Goal: Information Seeking & Learning: Learn about a topic

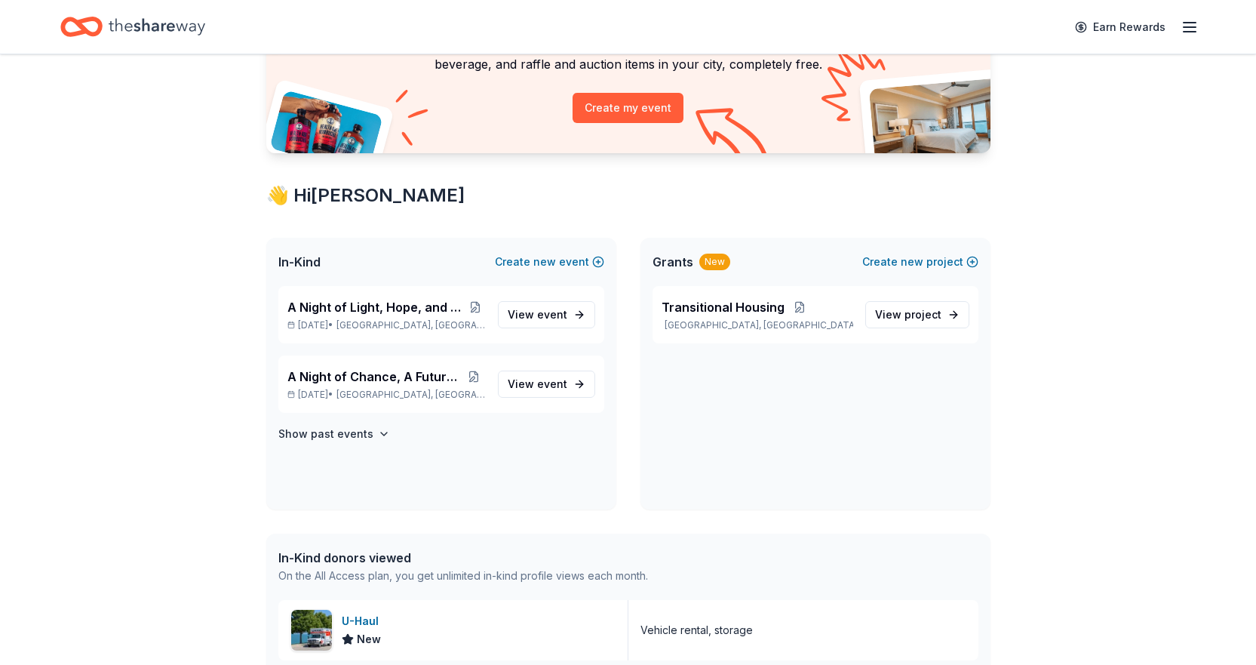
scroll to position [32, 0]
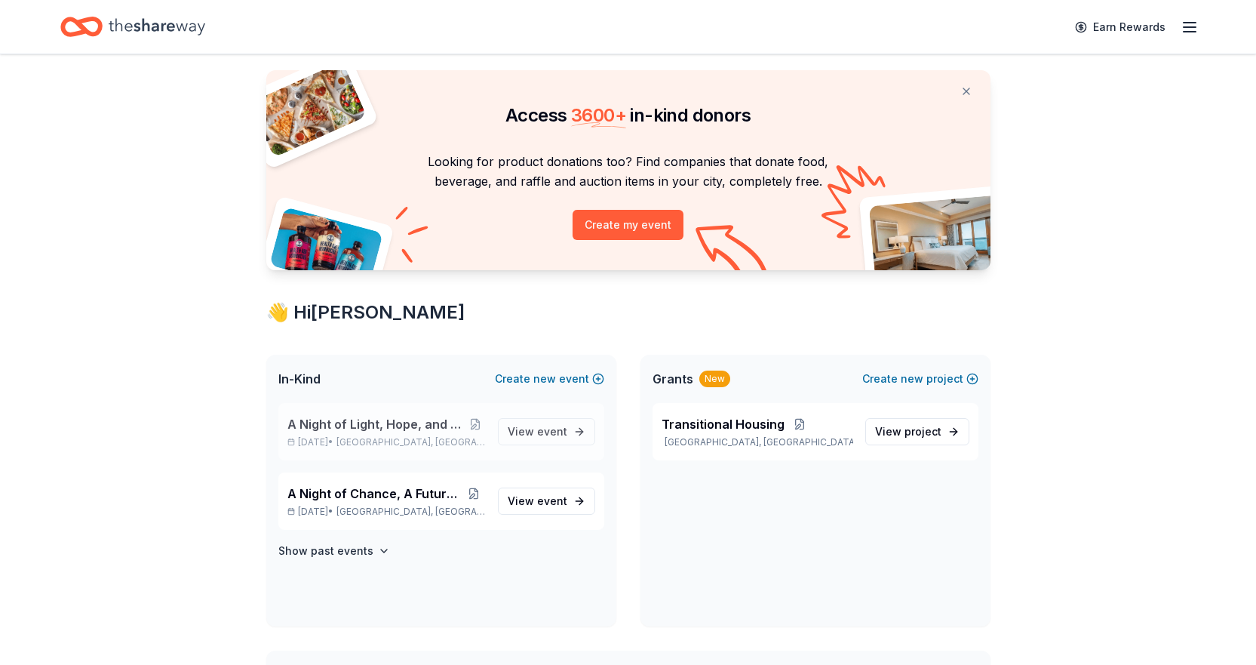
click at [384, 426] on span "A Night of Light, Hope, and Legacy Gala 2026" at bounding box center [376, 424] width 179 height 18
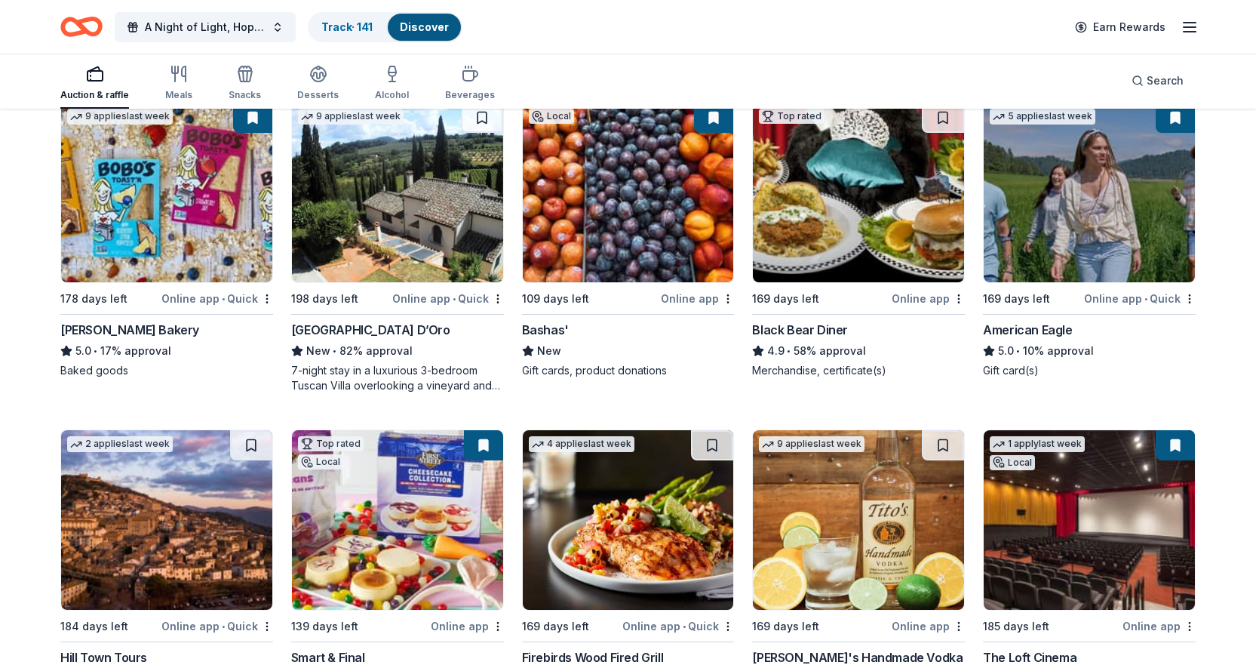
scroll to position [3510, 0]
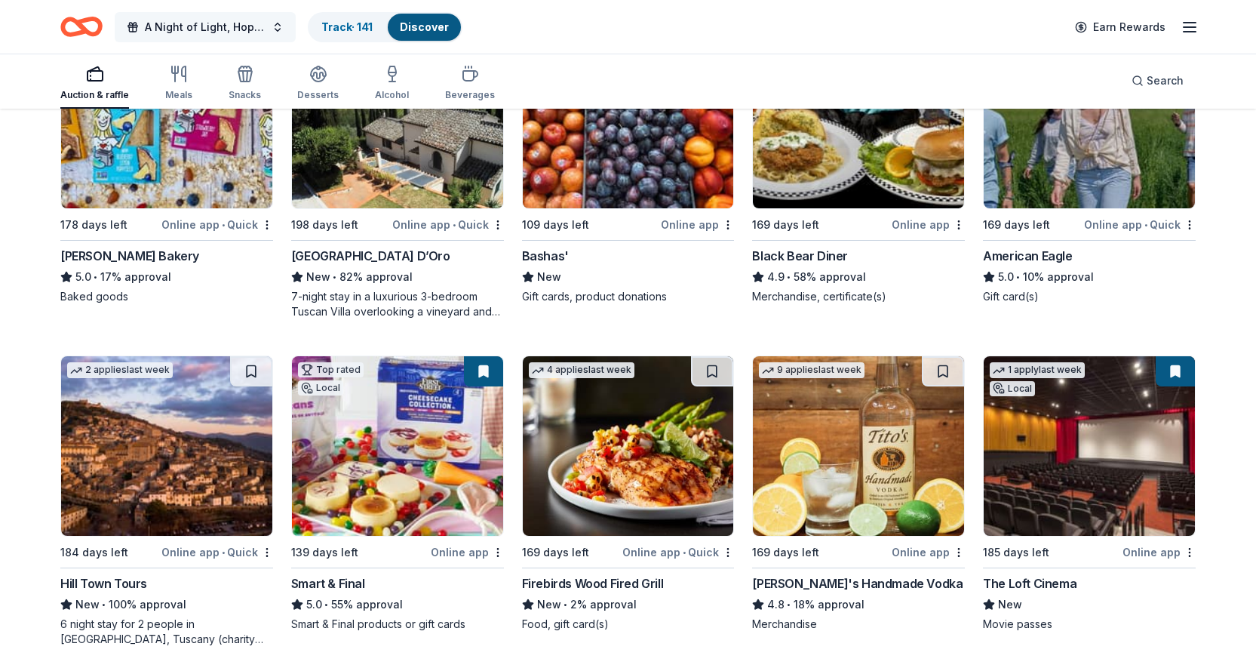
click at [257, 23] on span "A Night of Light, Hope, and Legacy Gala 2026" at bounding box center [205, 27] width 121 height 18
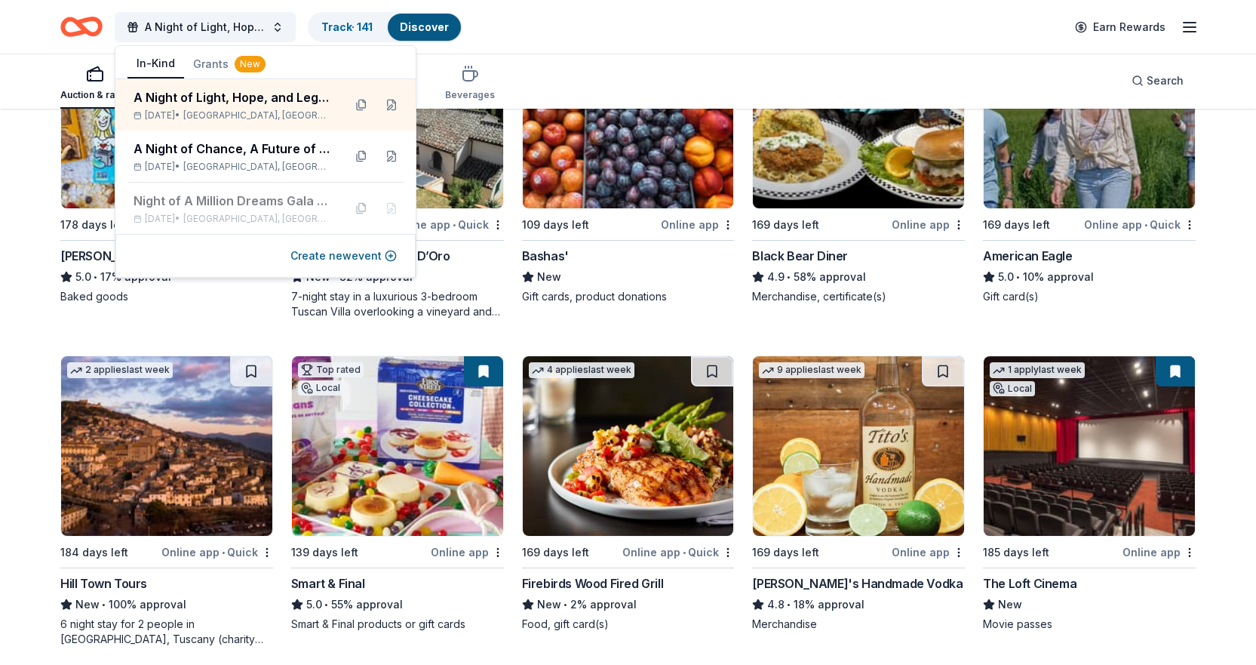
click at [91, 34] on icon "Home" at bounding box center [88, 26] width 23 height 15
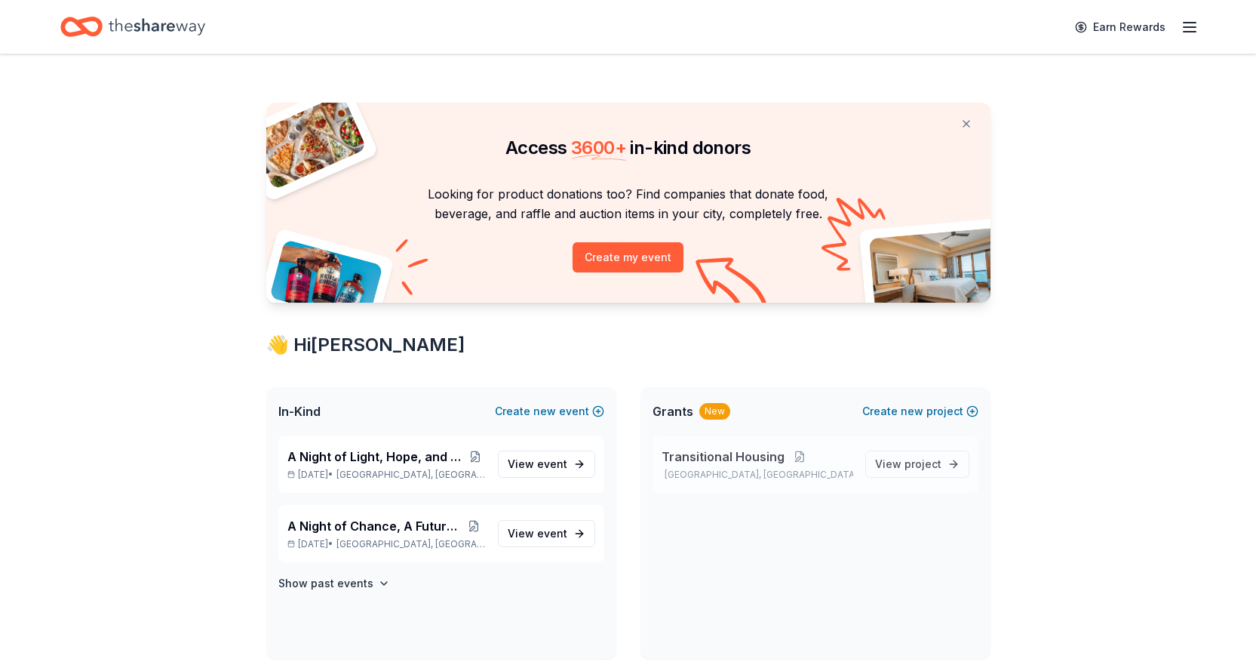
click at [693, 462] on span "Transitional Housing" at bounding box center [723, 456] width 123 height 18
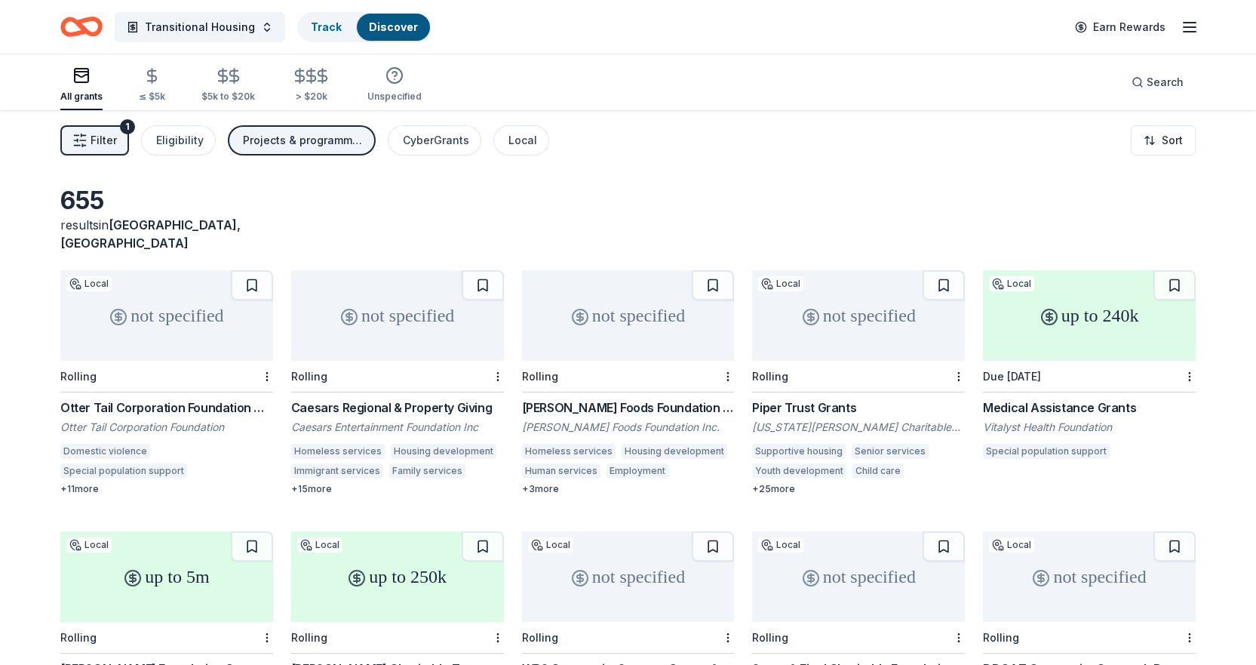
click at [121, 146] on button "Filter 1" at bounding box center [94, 140] width 69 height 30
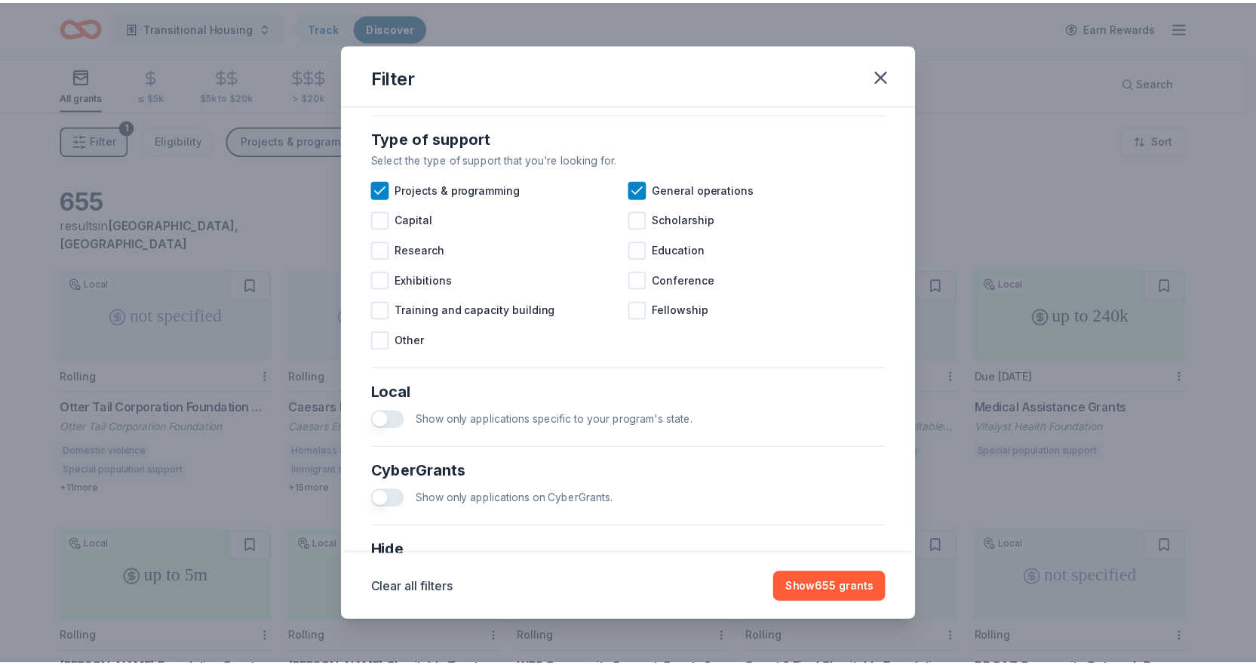
scroll to position [519, 0]
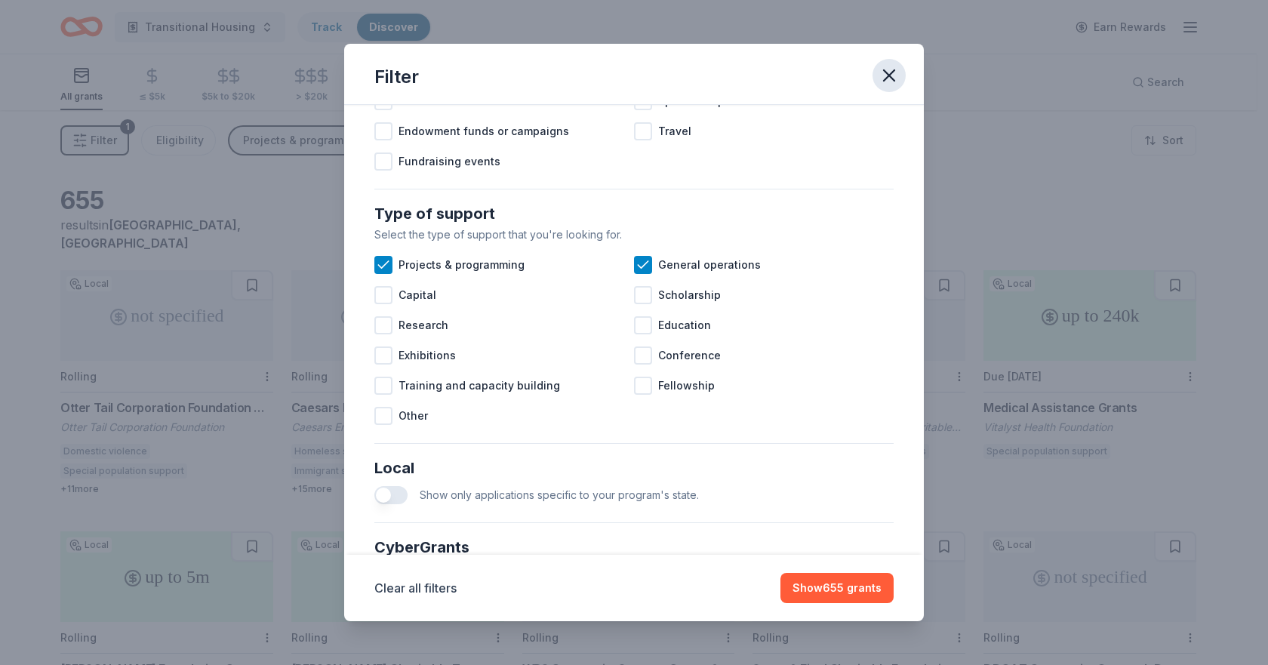
click at [894, 81] on icon "button" at bounding box center [889, 75] width 11 height 11
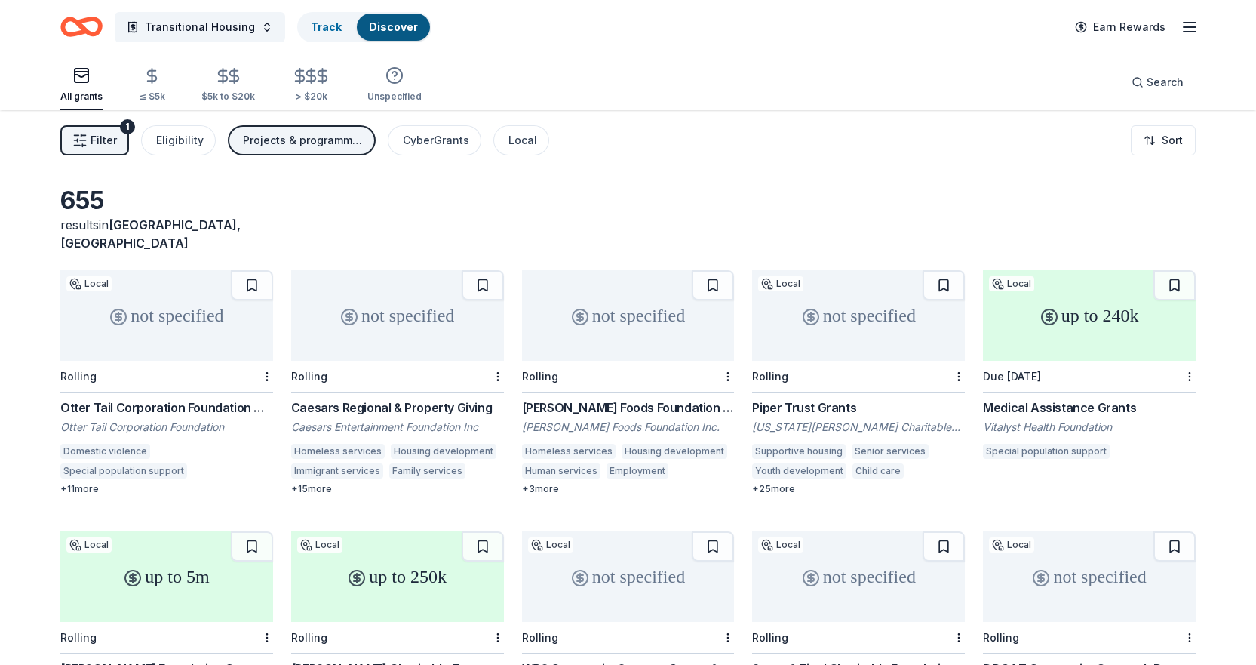
scroll to position [151, 0]
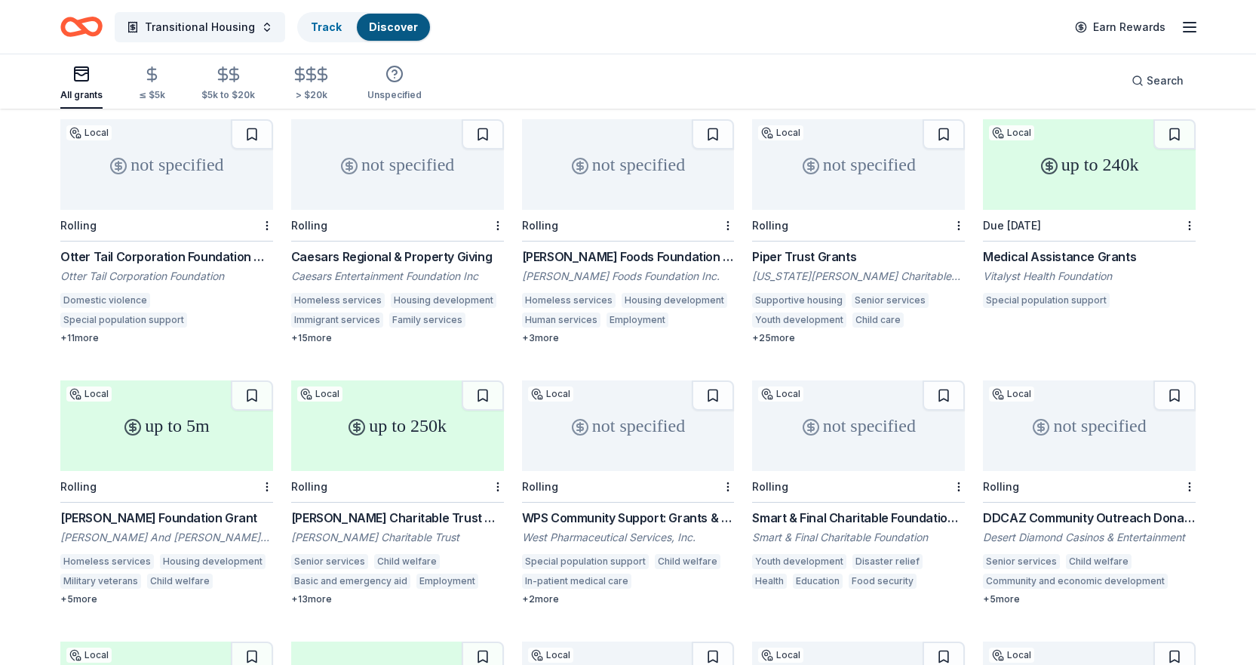
click at [1073, 471] on div "Rolling" at bounding box center [1089, 487] width 213 height 32
click at [204, 182] on div "not specified" at bounding box center [166, 164] width 213 height 91
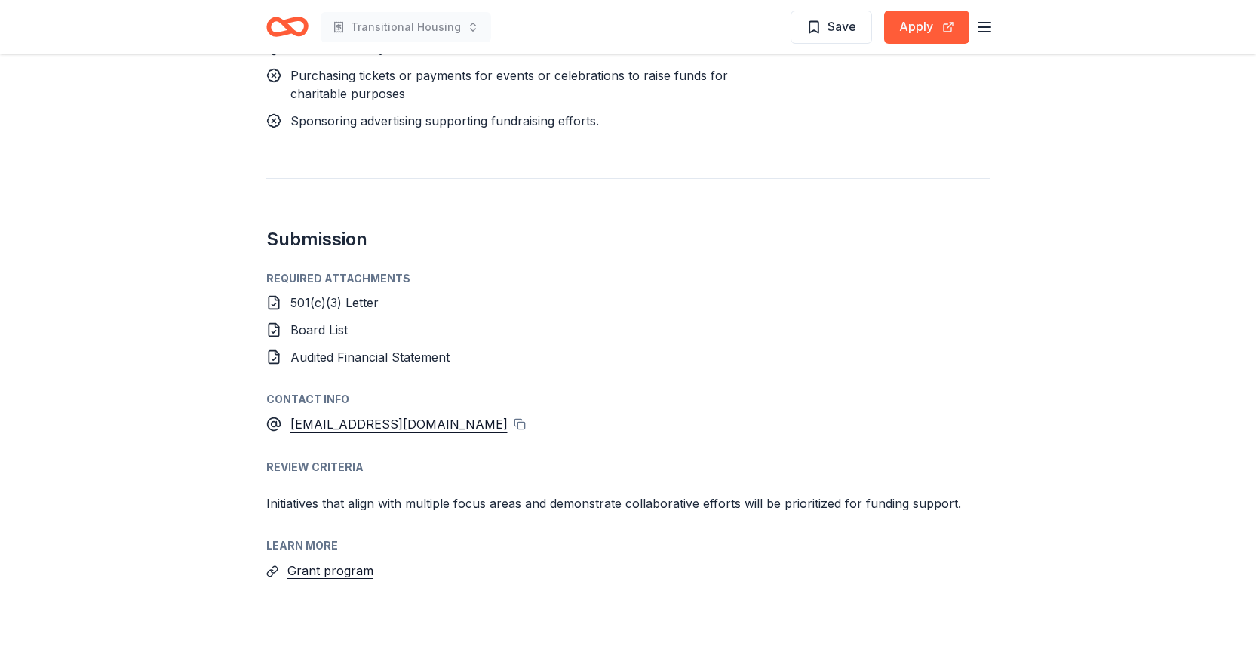
scroll to position [2113, 0]
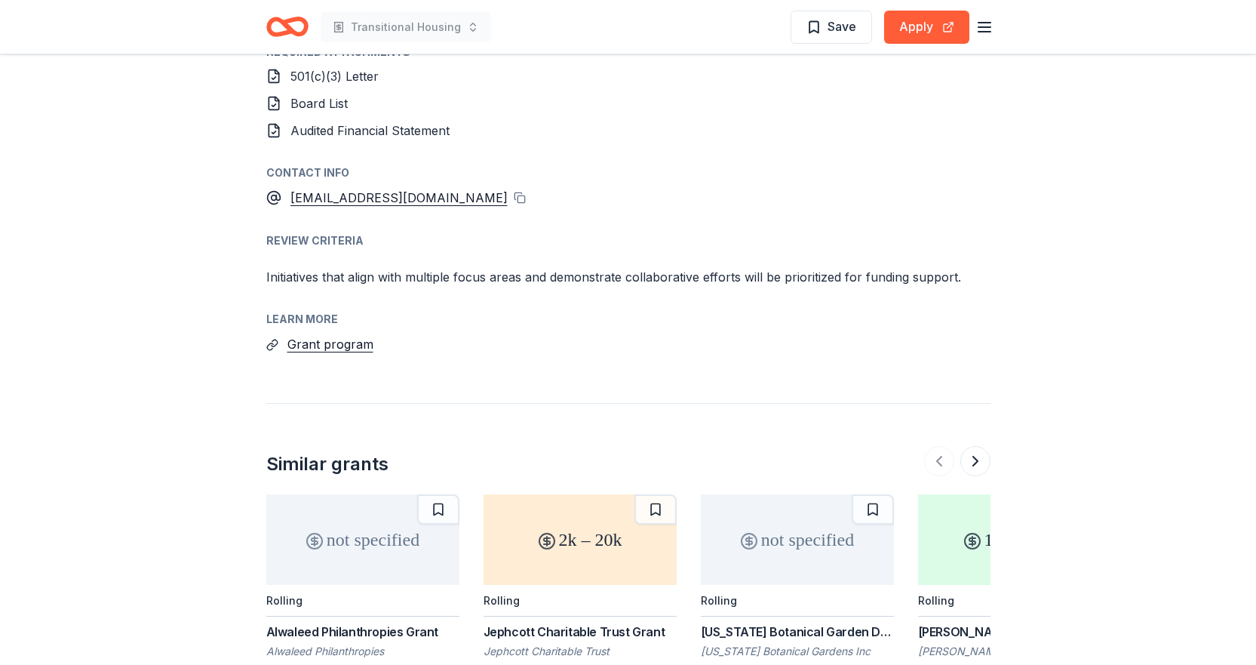
drag, startPoint x: 970, startPoint y: 281, endPoint x: 141, endPoint y: 3, distance: 874.1
drag, startPoint x: 477, startPoint y: 210, endPoint x: 166, endPoint y: 1, distance: 374.6
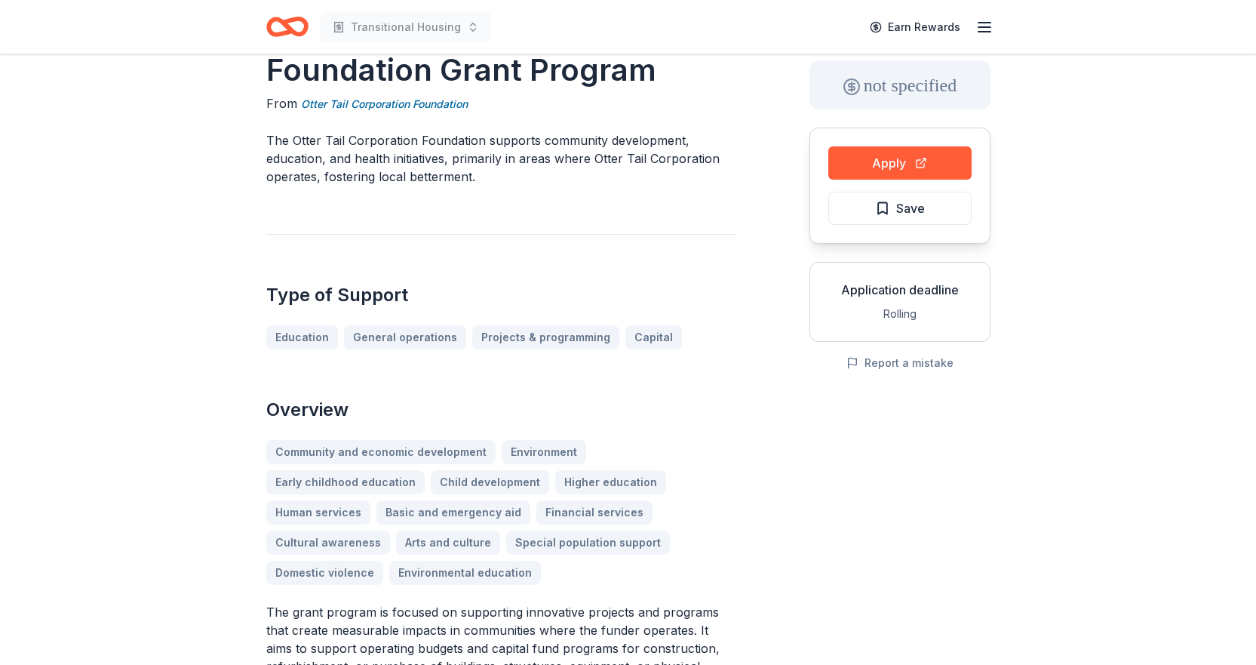
scroll to position [0, 0]
